Goal: Task Accomplishment & Management: Manage account settings

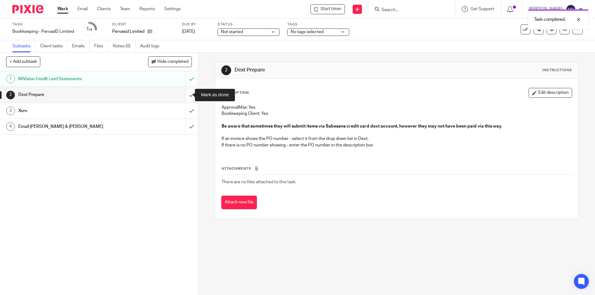
click at [187, 97] on input "submit" at bounding box center [99, 94] width 198 height 15
click at [188, 112] on input "submit" at bounding box center [99, 110] width 198 height 15
click at [186, 125] on input "submit" at bounding box center [99, 126] width 198 height 15
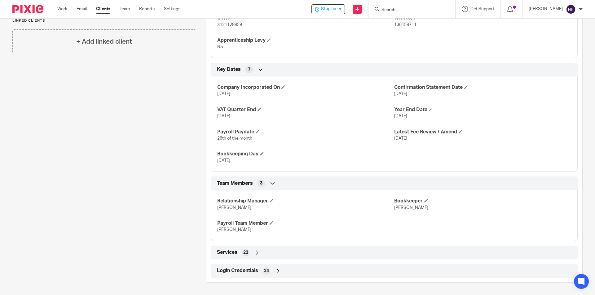
click at [294, 270] on div "Login Credentials 24" at bounding box center [394, 271] width 358 height 11
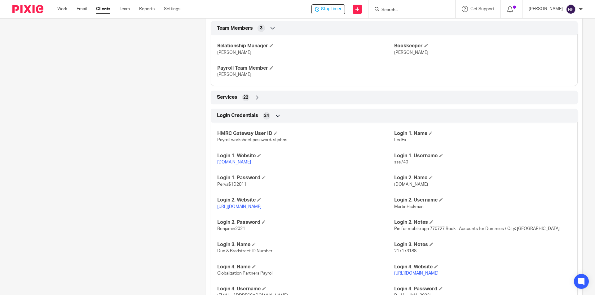
scroll to position [579, 0]
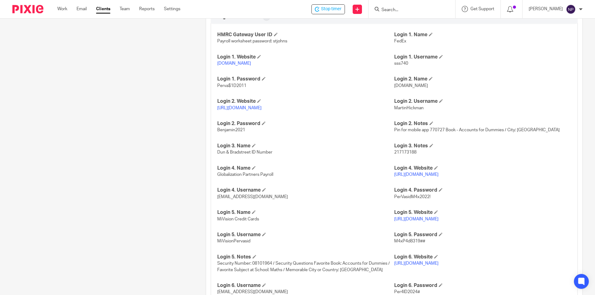
click at [407, 111] on p "MartinHickman" at bounding box center [482, 108] width 177 height 6
click at [408, 110] on span "MartinHickman" at bounding box center [408, 108] width 29 height 4
copy span "MartinHickman"
click at [250, 110] on link "https://www1.secure.hsbcnet.com/" at bounding box center [239, 108] width 44 height 4
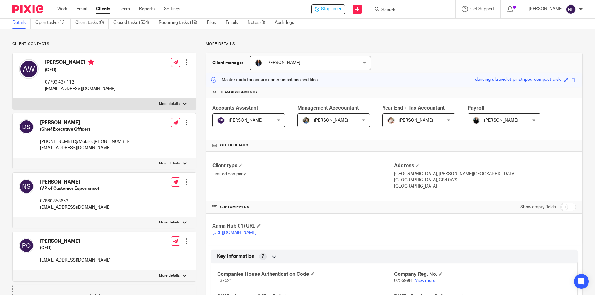
scroll to position [23, 0]
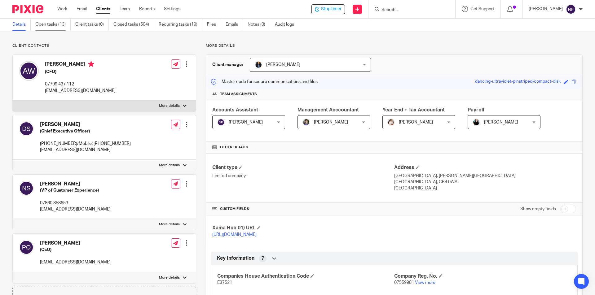
click at [59, 27] on link "Open tasks (13)" at bounding box center [52, 25] width 35 height 12
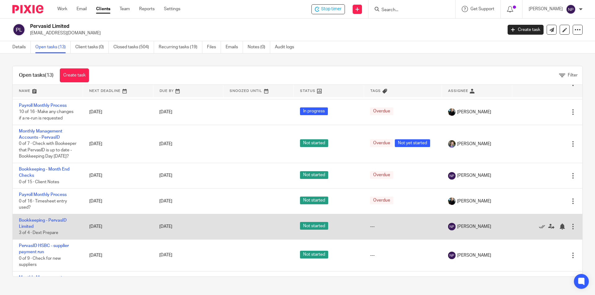
scroll to position [93, 0]
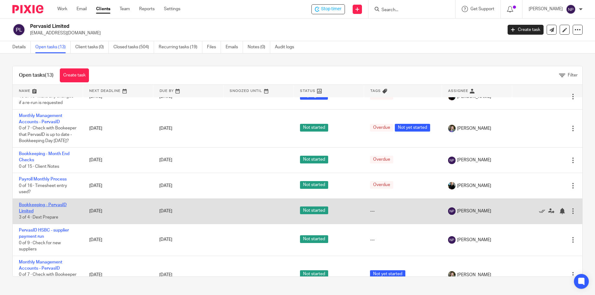
click at [65, 212] on link "Bookkeeping - PervasID Limited" at bounding box center [43, 208] width 48 height 11
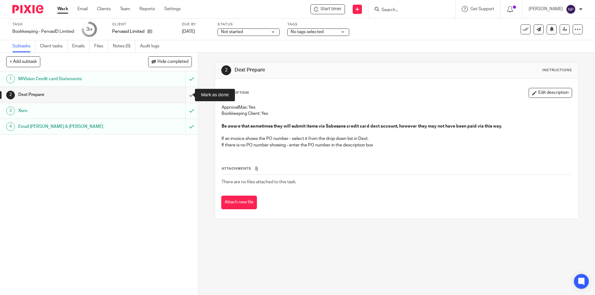
click at [184, 93] on input "submit" at bounding box center [99, 94] width 198 height 15
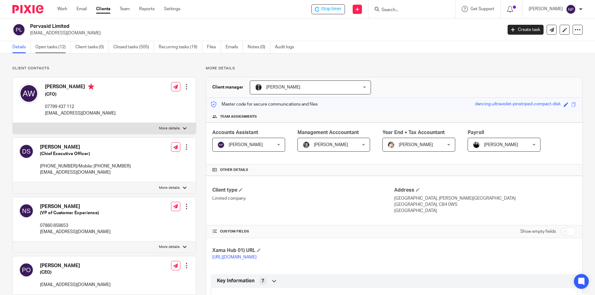
click link "Open tasks (12)"
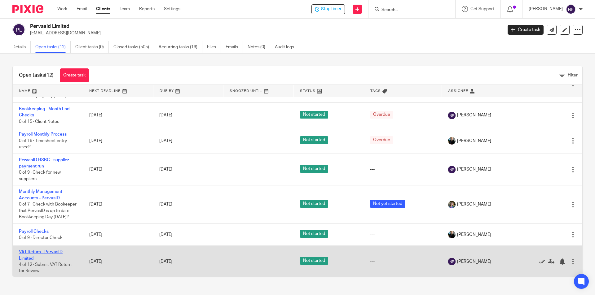
scroll to position [128, 0]
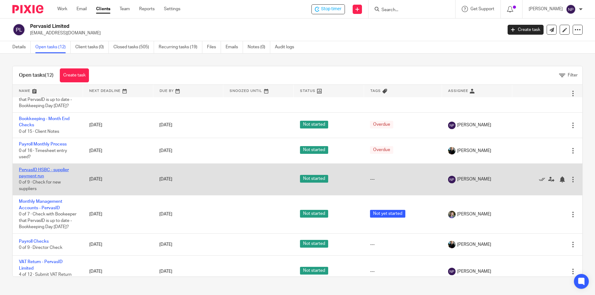
click at [60, 177] on link "PervasID HSBC - supplier payment run" at bounding box center [44, 173] width 50 height 11
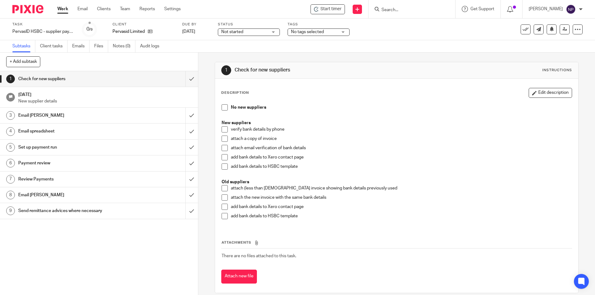
click at [224, 108] on span at bounding box center [225, 107] width 6 height 6
click at [190, 79] on input "submit" at bounding box center [99, 78] width 198 height 15
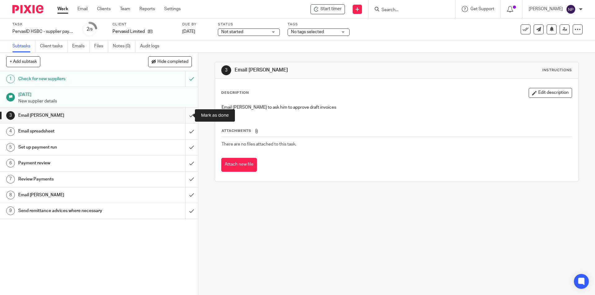
click at [187, 118] on input "submit" at bounding box center [99, 115] width 198 height 15
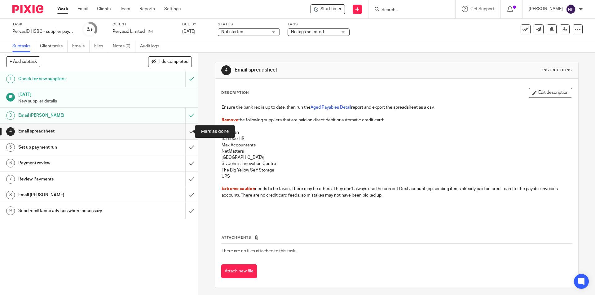
click at [186, 129] on input "submit" at bounding box center [99, 131] width 198 height 15
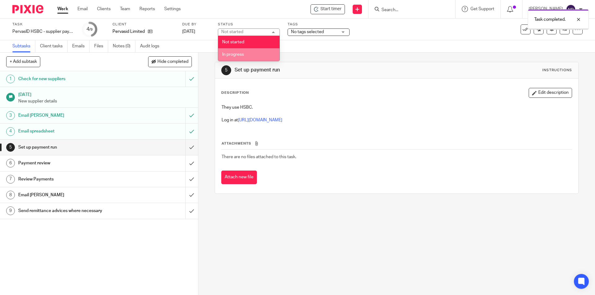
drag, startPoint x: 251, startPoint y: 55, endPoint x: 293, endPoint y: 53, distance: 41.6
click at [253, 55] on li "In progress" at bounding box center [248, 54] width 61 height 13
click at [316, 33] on span "No tags selected" at bounding box center [307, 32] width 33 height 4
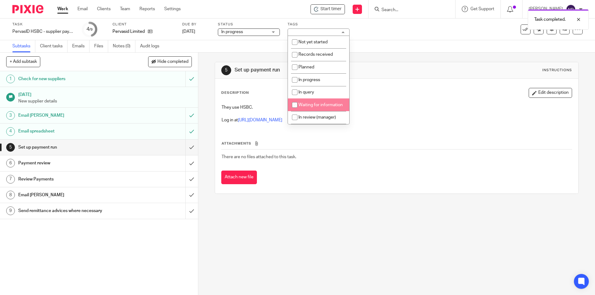
click at [315, 105] on span "Waiting for information" at bounding box center [320, 105] width 44 height 4
checkbox input "true"
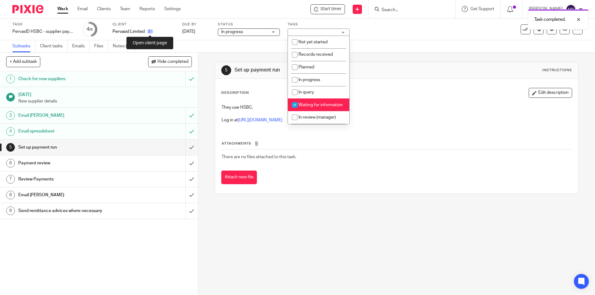
click at [150, 33] on icon at bounding box center [150, 31] width 5 height 5
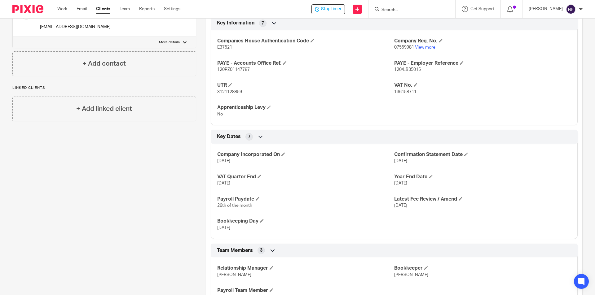
scroll to position [332, 0]
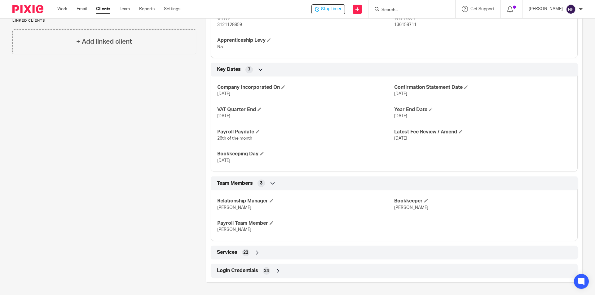
click at [316, 266] on div "Login Credentials 24" at bounding box center [394, 271] width 358 height 11
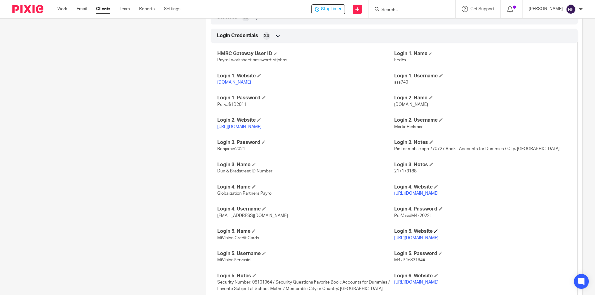
scroll to position [579, 0]
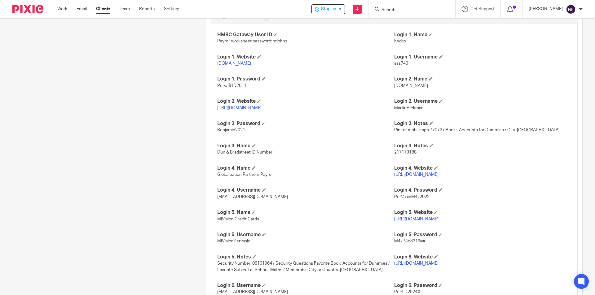
click at [247, 244] on span "MiVisionPervasid" at bounding box center [233, 241] width 33 height 4
click at [246, 244] on span "MiVisionPervasid" at bounding box center [233, 241] width 33 height 4
click at [415, 110] on span "MartinHickman" at bounding box center [408, 108] width 29 height 4
copy span "MartinHickman"
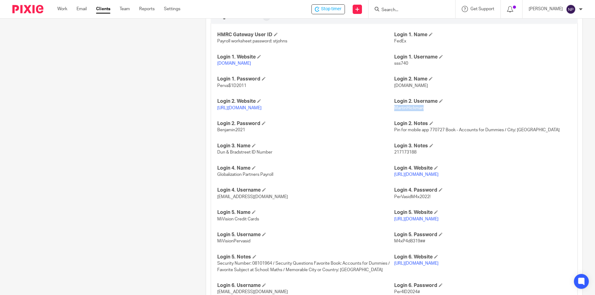
click at [253, 110] on link "https://www1.secure.hsbcnet.com/" at bounding box center [239, 108] width 44 height 4
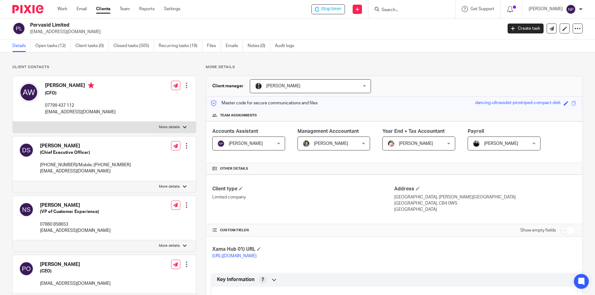
scroll to position [0, 0]
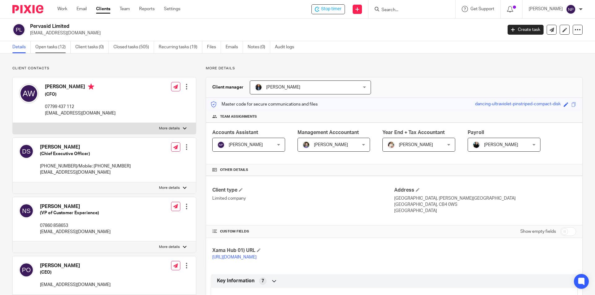
click at [60, 50] on link "Open tasks (12)" at bounding box center [52, 47] width 35 height 12
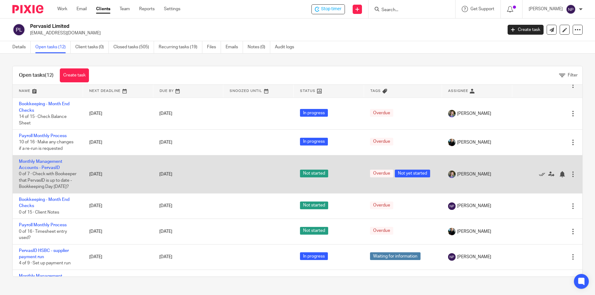
scroll to position [62, 0]
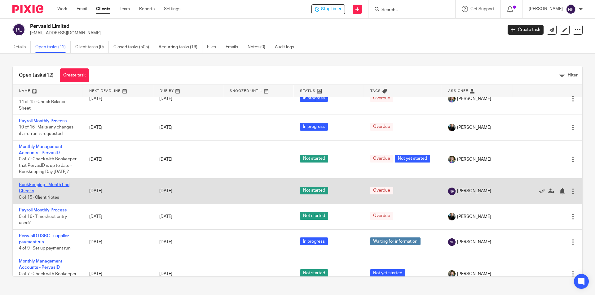
click at [65, 192] on link "Bookkeeping - Month End Checks" at bounding box center [44, 188] width 51 height 11
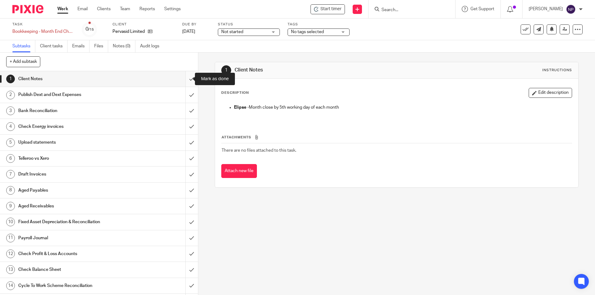
click at [188, 80] on input "submit" at bounding box center [99, 78] width 198 height 15
drag, startPoint x: 187, startPoint y: 95, endPoint x: 185, endPoint y: 105, distance: 10.3
click at [187, 95] on input "submit" at bounding box center [99, 94] width 198 height 15
click at [184, 111] on input "submit" at bounding box center [99, 110] width 198 height 15
click at [184, 123] on input "submit" at bounding box center [99, 126] width 198 height 15
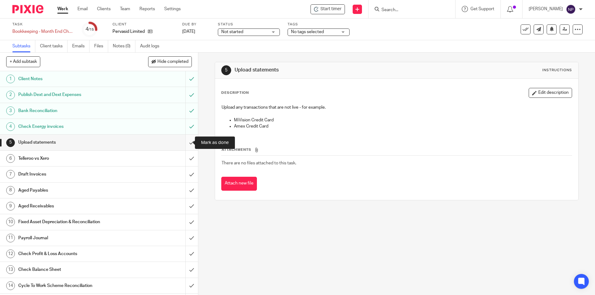
click at [187, 141] on input "submit" at bounding box center [99, 142] width 198 height 15
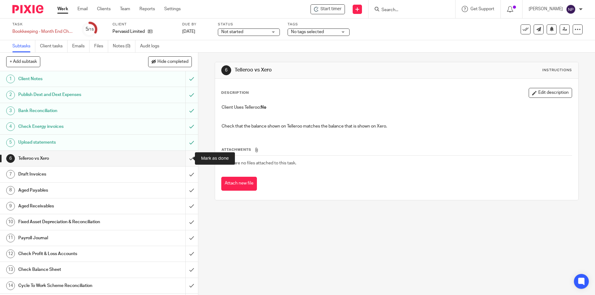
click at [183, 158] on input "submit" at bounding box center [99, 158] width 198 height 15
drag, startPoint x: 186, startPoint y: 175, endPoint x: 188, endPoint y: 184, distance: 9.3
click at [186, 176] on input "submit" at bounding box center [99, 174] width 198 height 15
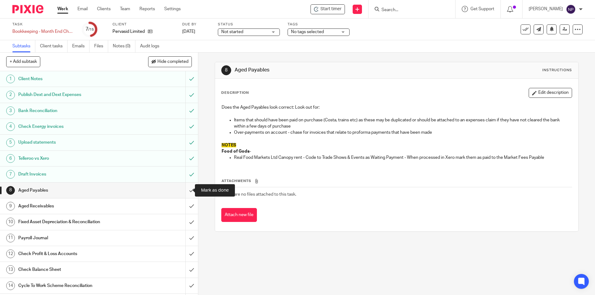
drag, startPoint x: 191, startPoint y: 188, endPoint x: 188, endPoint y: 198, distance: 10.4
click at [191, 189] on input "submit" at bounding box center [99, 190] width 198 height 15
click at [187, 205] on input "submit" at bounding box center [99, 206] width 198 height 15
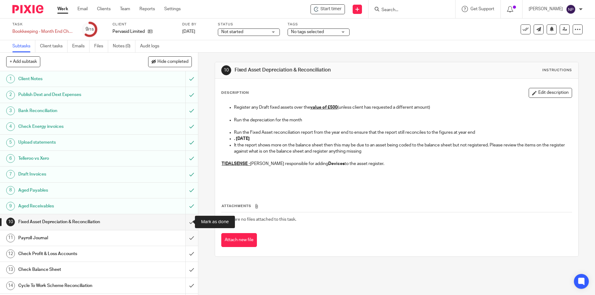
drag, startPoint x: 184, startPoint y: 221, endPoint x: 184, endPoint y: 244, distance: 22.9
click at [184, 227] on input "submit" at bounding box center [99, 221] width 198 height 15
click at [185, 240] on input "submit" at bounding box center [99, 238] width 198 height 15
drag, startPoint x: 186, startPoint y: 258, endPoint x: 186, endPoint y: 264, distance: 5.6
click at [186, 258] on input "submit" at bounding box center [99, 253] width 198 height 15
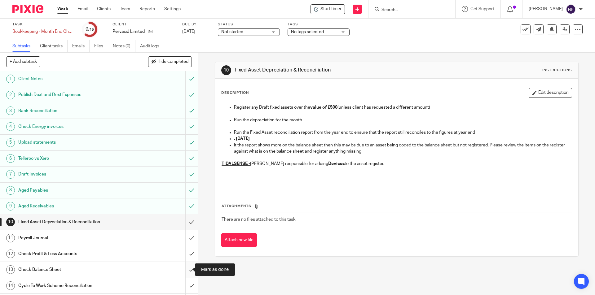
click at [186, 270] on input "submit" at bounding box center [99, 269] width 198 height 15
click at [186, 285] on input "submit" at bounding box center [99, 285] width 198 height 15
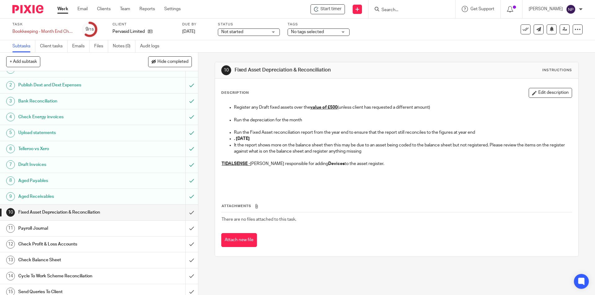
scroll to position [15, 0]
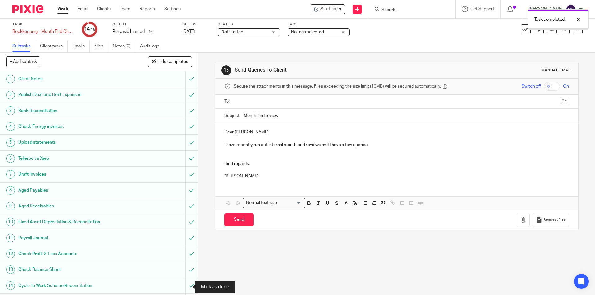
scroll to position [15, 0]
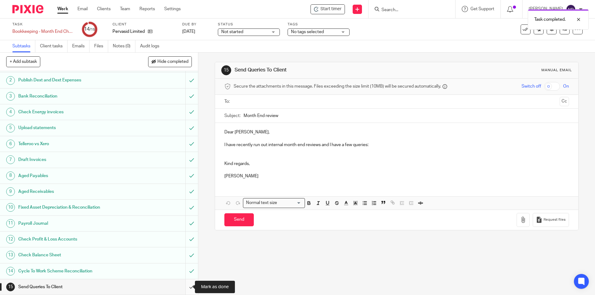
click at [185, 289] on input "submit" at bounding box center [99, 286] width 198 height 15
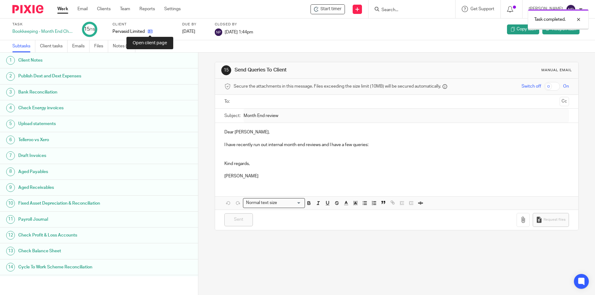
click at [152, 33] on icon at bounding box center [150, 31] width 5 height 5
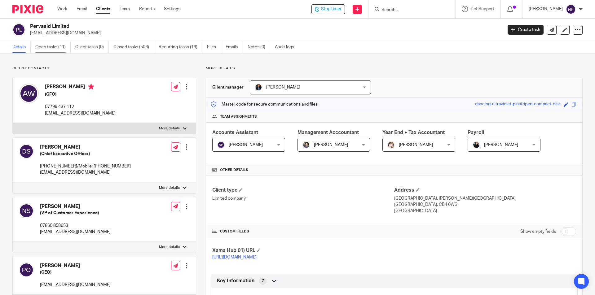
click at [52, 47] on link "Open tasks (11)" at bounding box center [52, 47] width 35 height 12
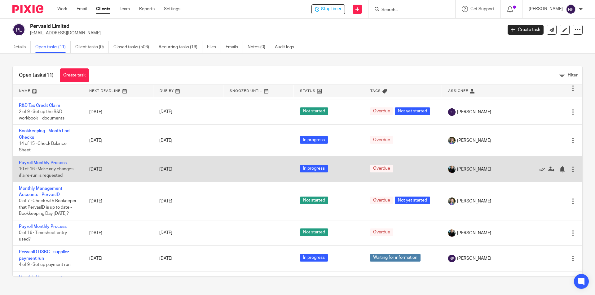
click at [99, 152] on tbody "Payroll Checks 0 of 9 · Director Check [DATE] [DATE] Not started Overdue [PERSO…" at bounding box center [298, 239] width 570 height 325
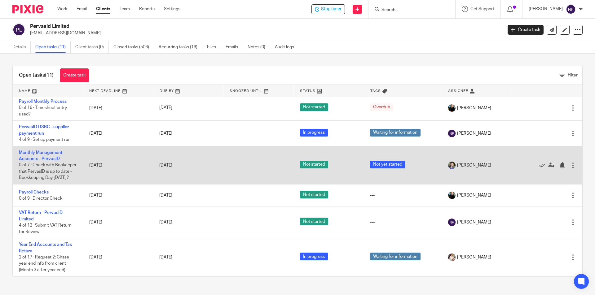
scroll to position [155, 0]
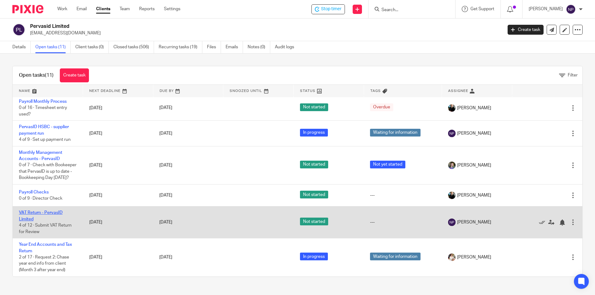
click at [52, 214] on link "VAT Return - PervasID Limited" at bounding box center [41, 216] width 44 height 11
